Goal: Task Accomplishment & Management: Manage account settings

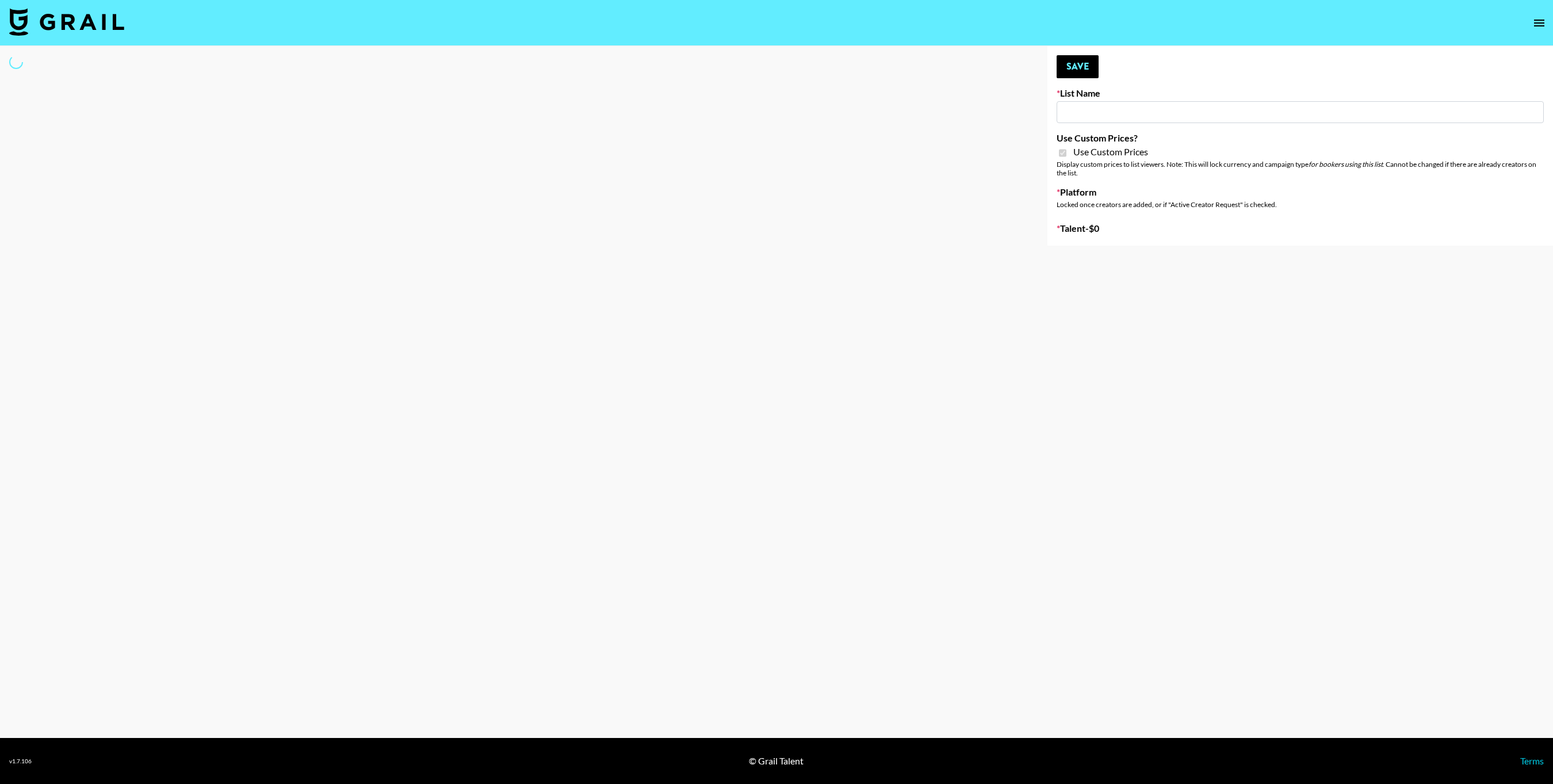
type input "Walmart Fashion"
checkbox input "true"
select select "Brand"
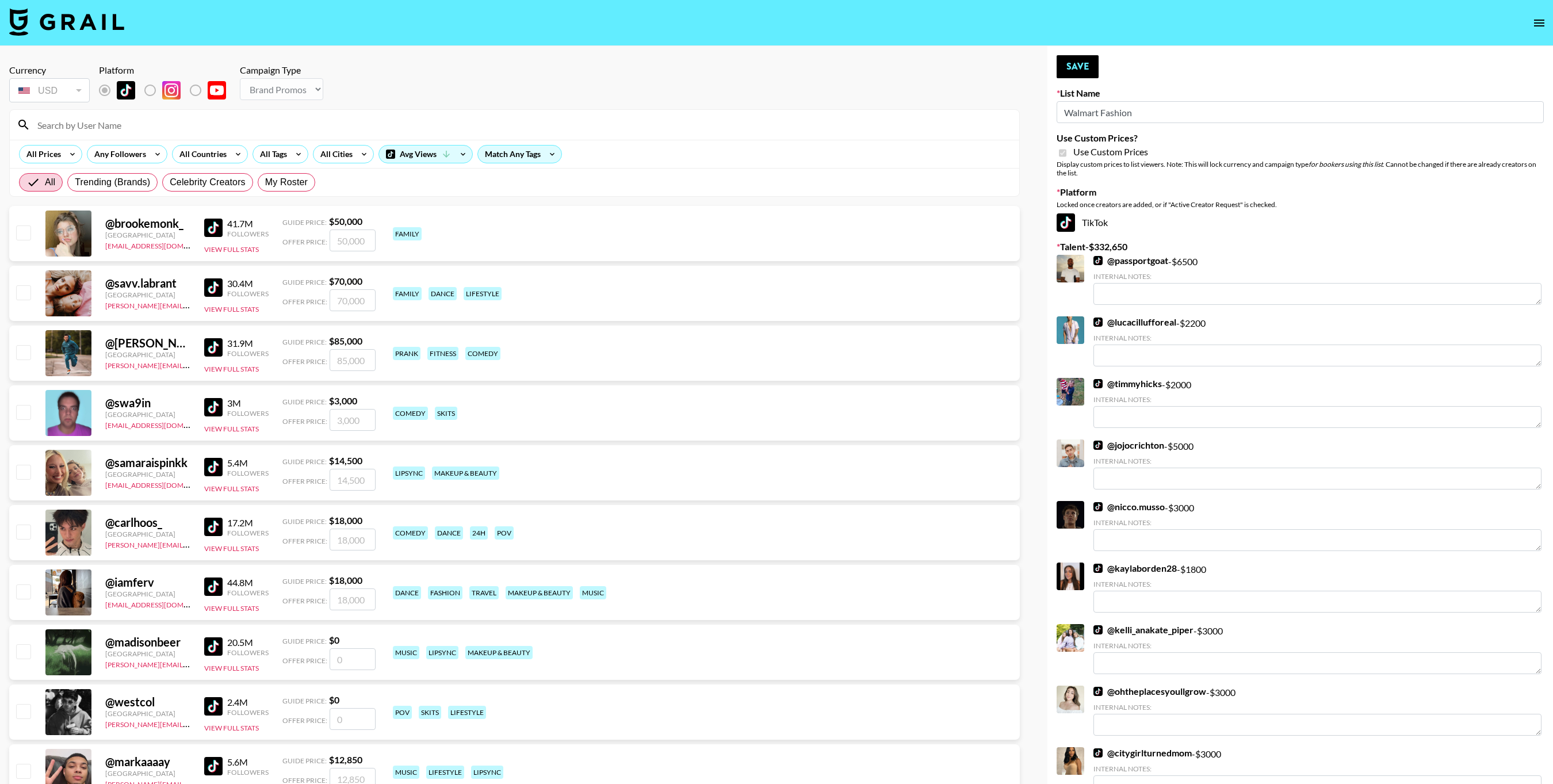
click at [474, 122] on input at bounding box center [521, 124] width 982 height 19
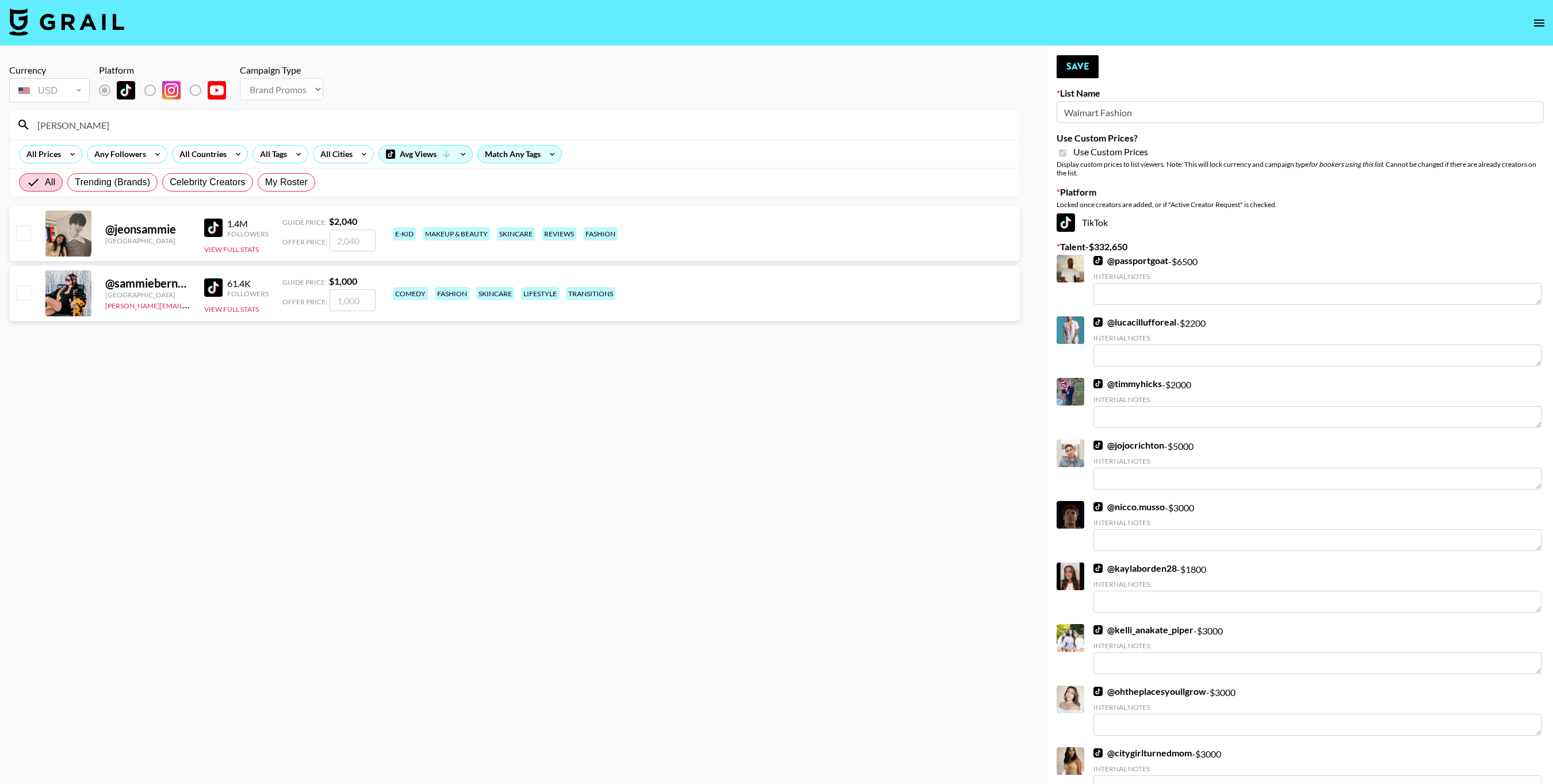
type input "sammie"
click at [24, 295] on input "checkbox" at bounding box center [23, 291] width 14 height 14
checkbox input "true"
drag, startPoint x: 359, startPoint y: 302, endPoint x: 316, endPoint y: 302, distance: 43.0
click at [316, 302] on div "Offer Price: 1000" at bounding box center [329, 300] width 93 height 22
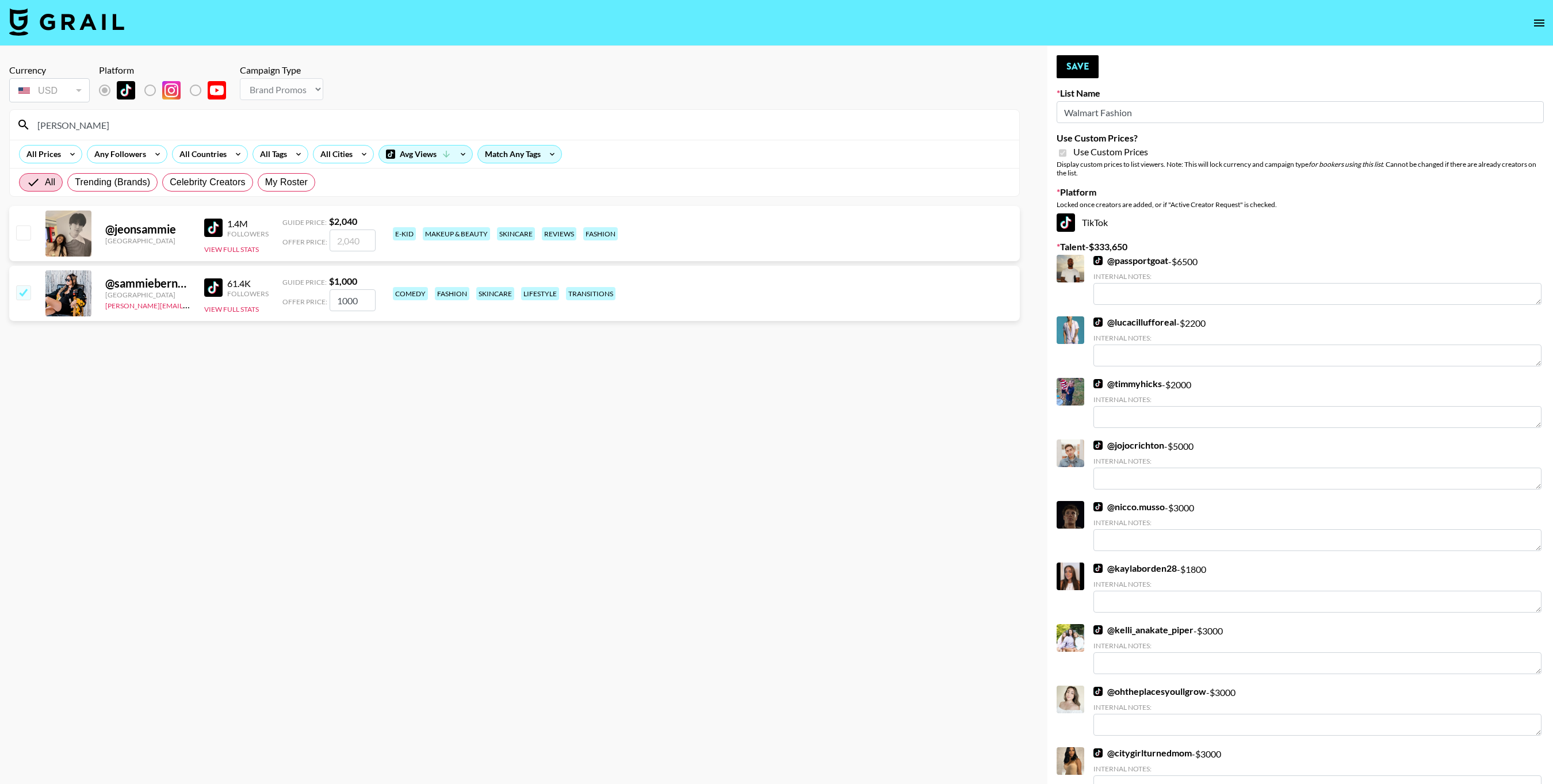
type input "2"
checkbox input "false"
checkbox input "true"
type input "1500"
click at [551, 476] on section "Currency USD USD ​ Platform Campaign Type Choose Type... Song Promos Brand Prom…" at bounding box center [514, 401] width 1011 height 692
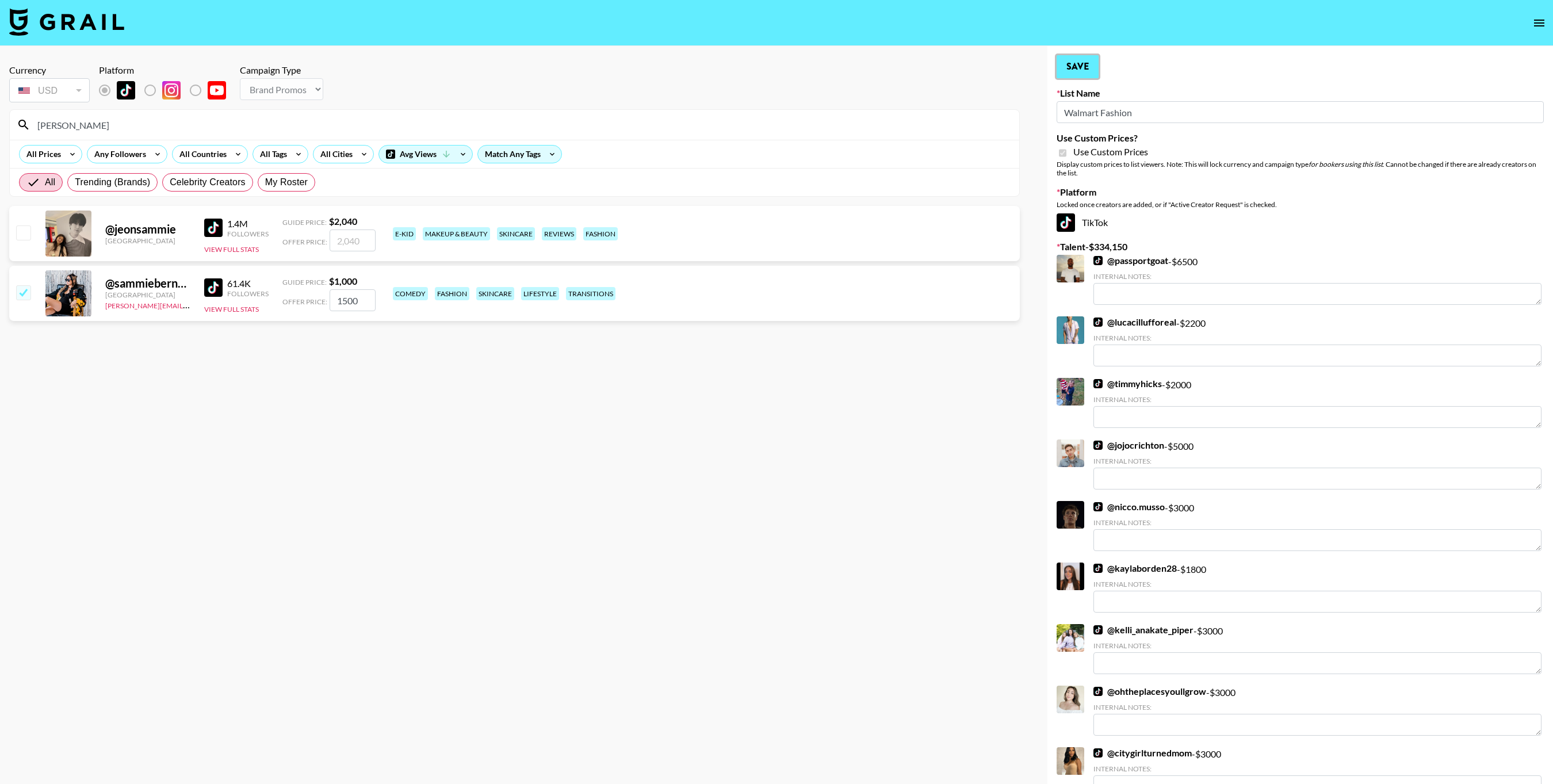
click at [1073, 69] on button "Save" at bounding box center [1078, 67] width 42 height 23
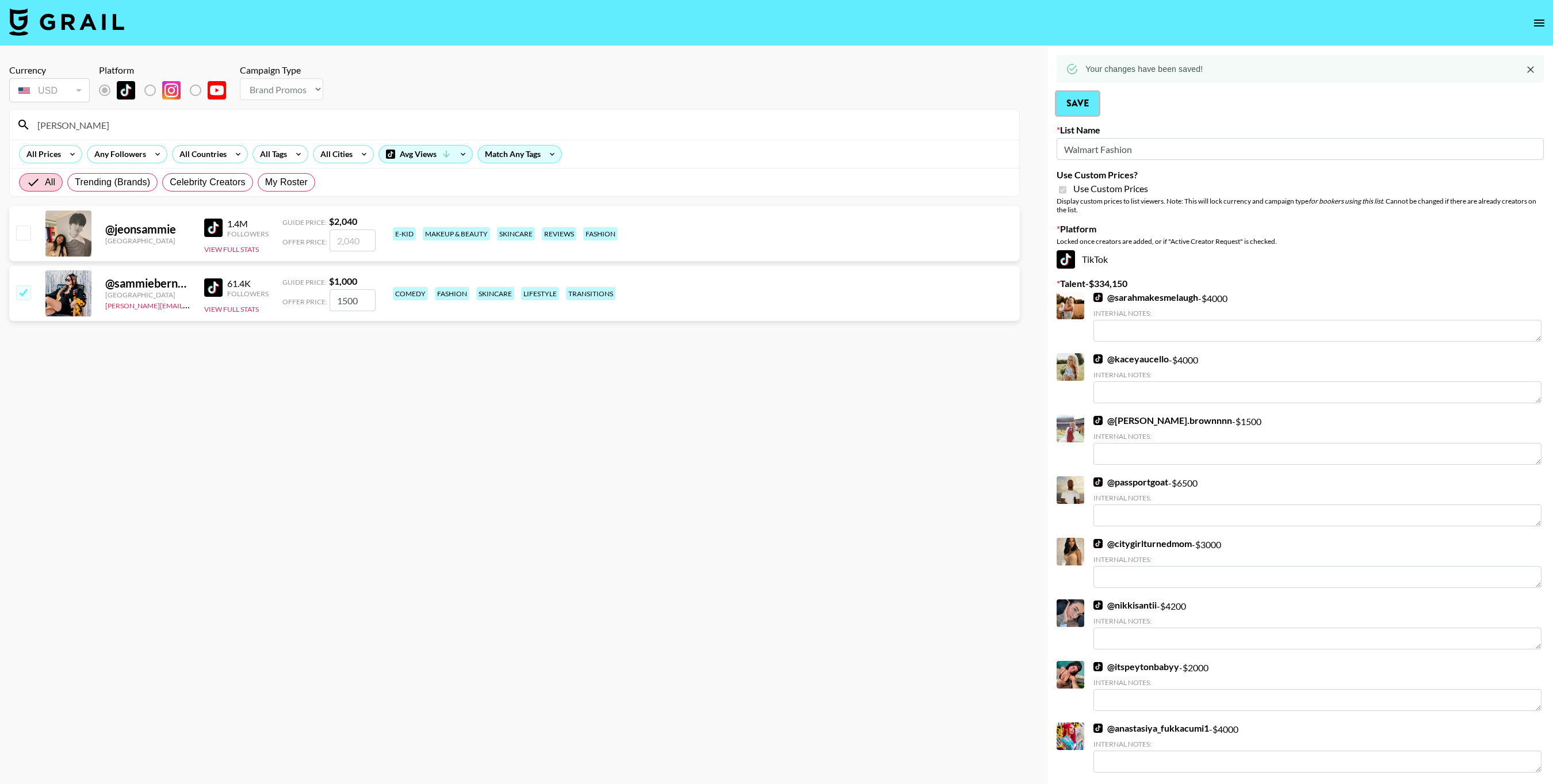
click at [1081, 106] on button "Save" at bounding box center [1078, 104] width 42 height 23
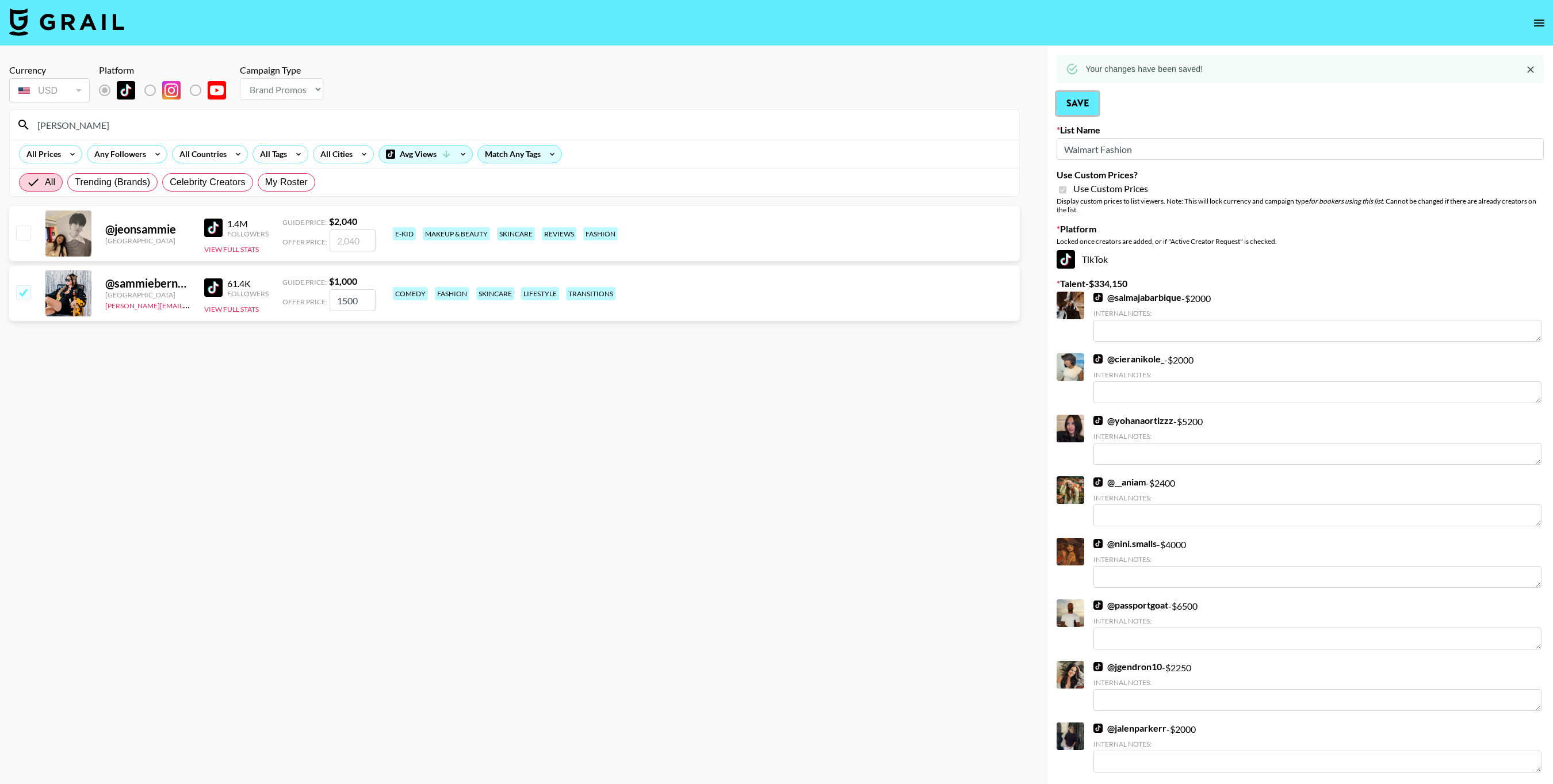
click at [1081, 106] on button "Save" at bounding box center [1078, 104] width 42 height 23
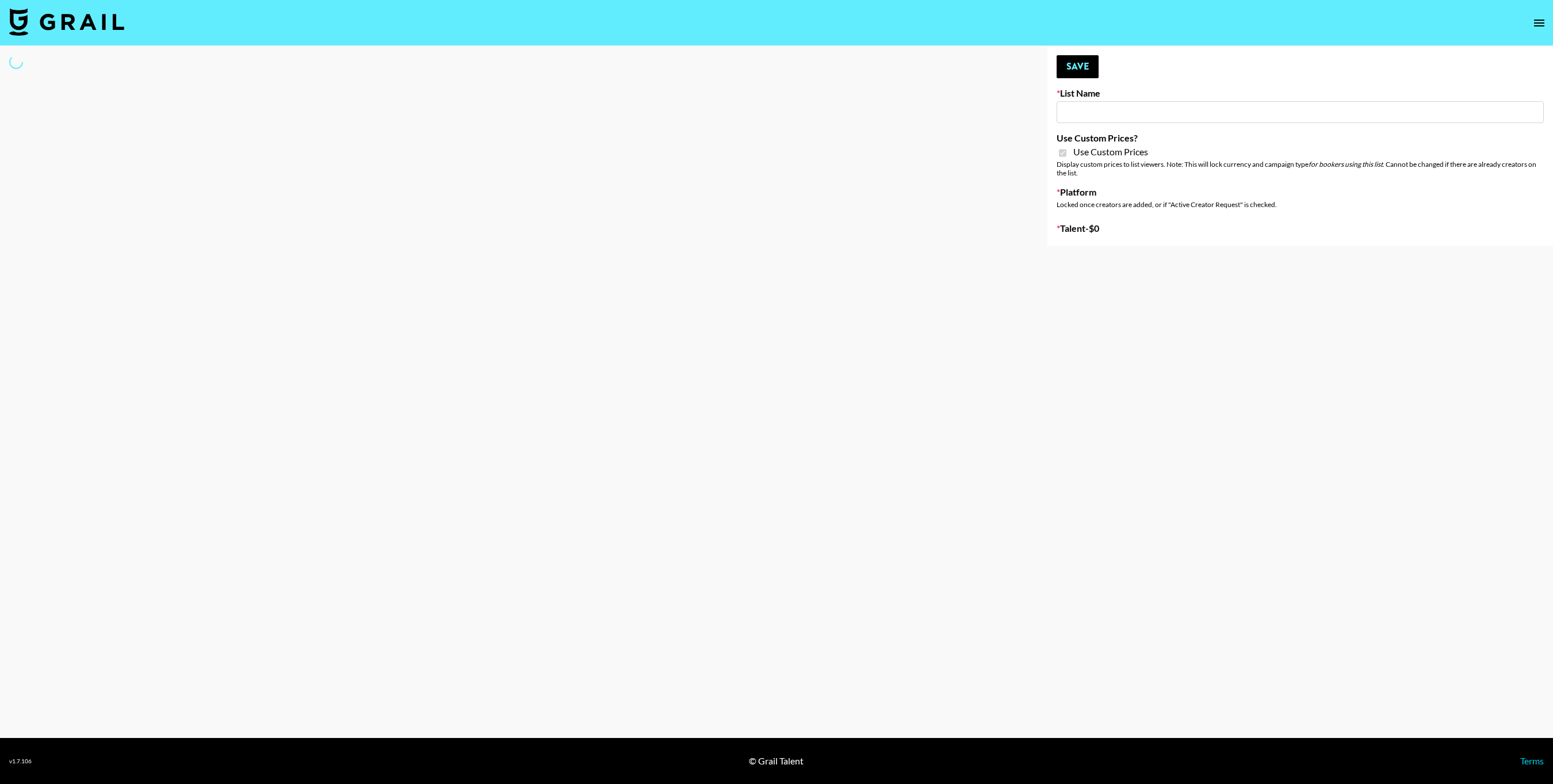
type input "HaruHaru Wonder 15/10"
checkbox input "true"
select select "Brand"
